Goal: Check status

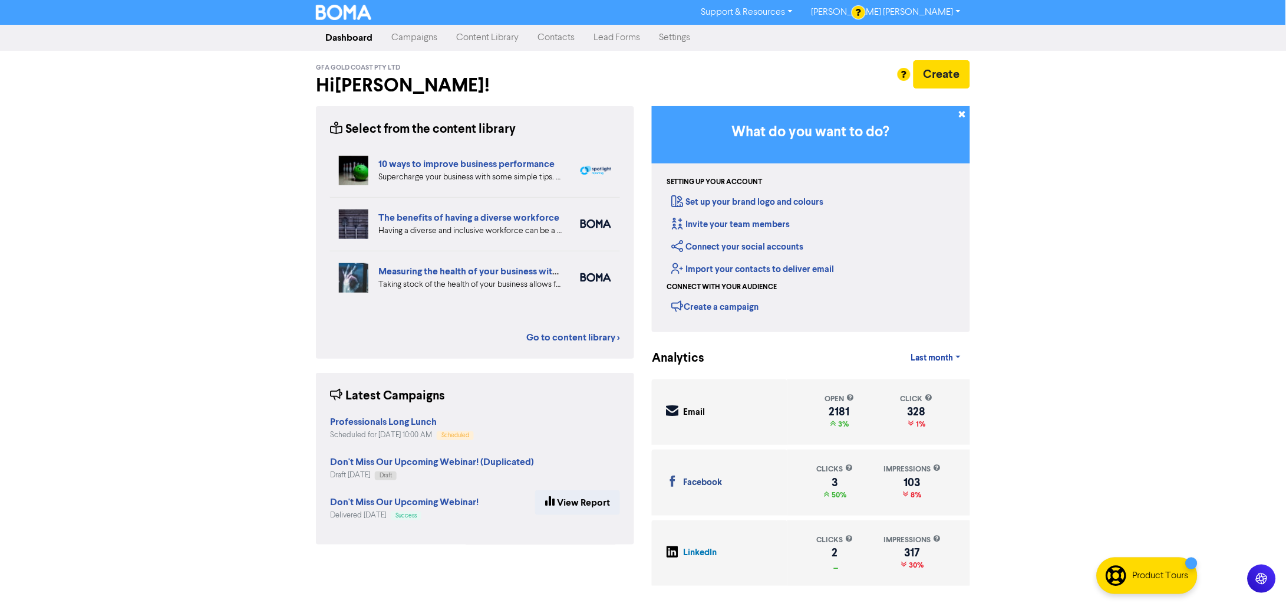
click at [509, 38] on link "Content Library" at bounding box center [487, 38] width 81 height 24
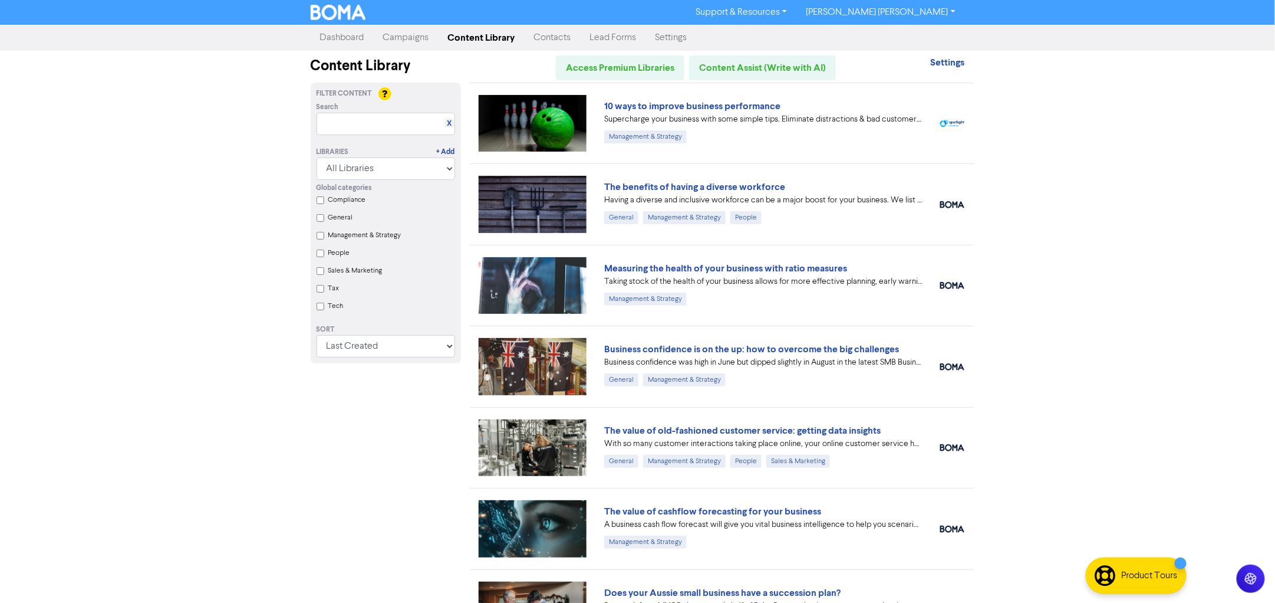
click at [485, 40] on link "Content Library" at bounding box center [482, 38] width 86 height 24
click at [416, 39] on link "Campaigns" at bounding box center [406, 38] width 65 height 24
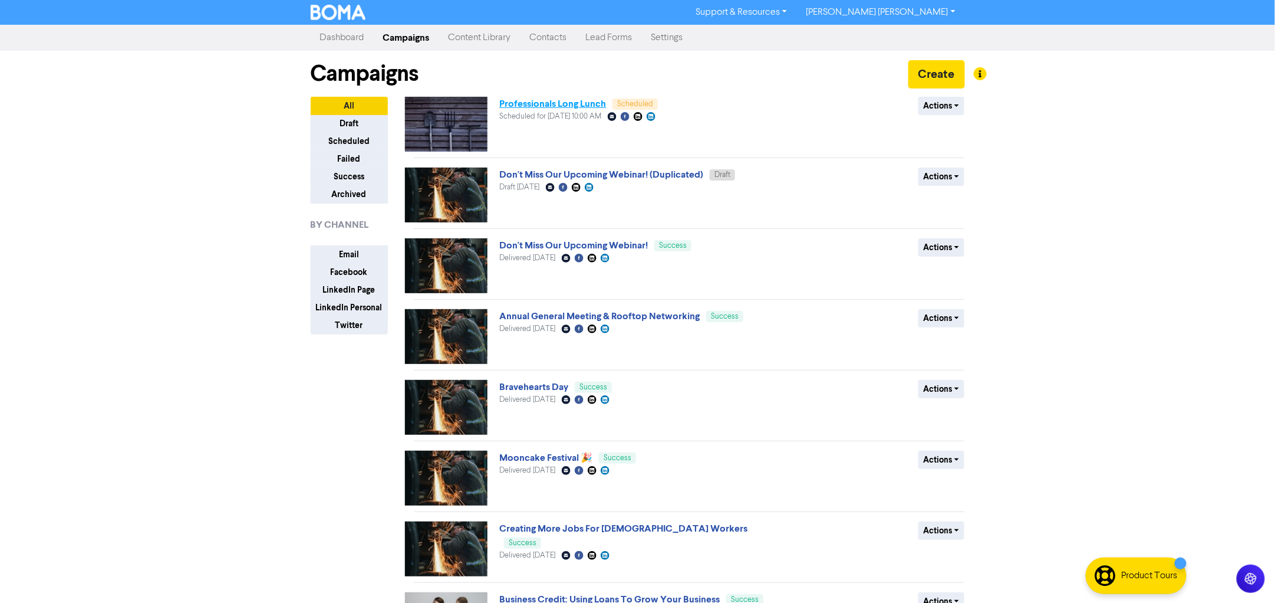
click at [519, 100] on link "Professionals Long Lunch" at bounding box center [552, 104] width 107 height 12
drag, startPoint x: 493, startPoint y: 115, endPoint x: 631, endPoint y: 115, distance: 138.0
click at [631, 115] on div "Professionals Long Lunch Scheduled Scheduled for [DATE] 10:00 AM Email Created …" at bounding box center [689, 124] width 569 height 55
drag, startPoint x: 617, startPoint y: 96, endPoint x: 637, endPoint y: 116, distance: 27.9
click at [637, 116] on div "Professionals Long Lunch Scheduled Scheduled for [DATE] 10:00 AM Email Created …" at bounding box center [641, 124] width 284 height 55
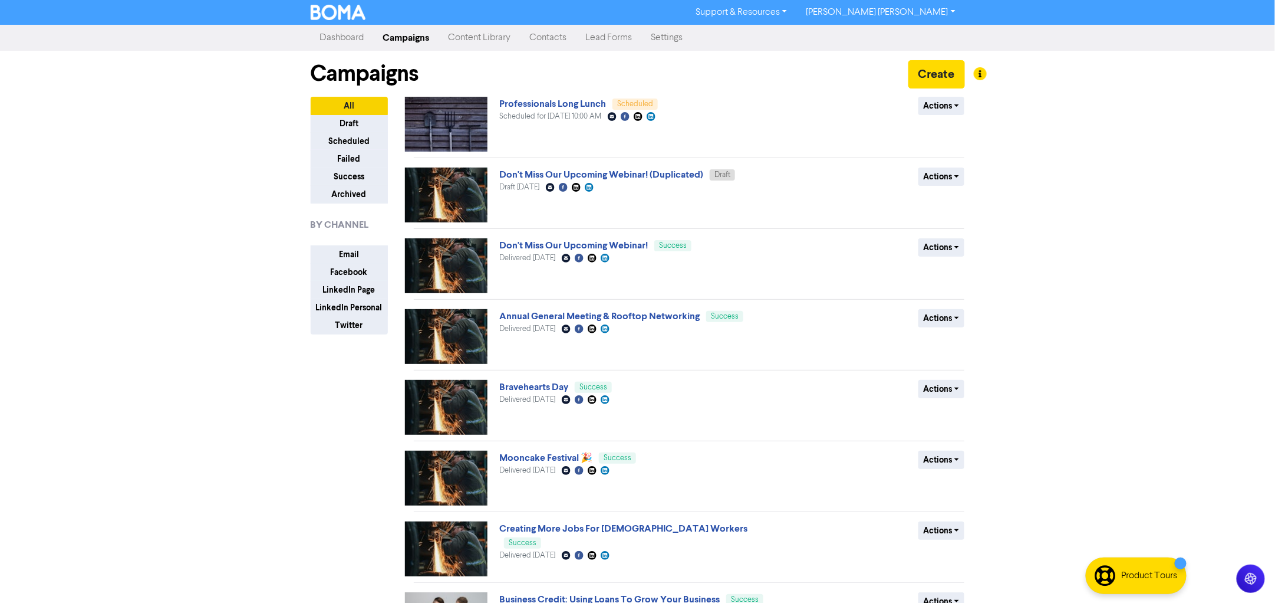
drag, startPoint x: 637, startPoint y: 116, endPoint x: 499, endPoint y: 120, distance: 137.4
click at [499, 120] on span "Scheduled for [DATE] 10:00 AM" at bounding box center [550, 117] width 102 height 8
copy span "Scheduled for [DATE] 10:00 AM"
